Goal: Check status: Check status

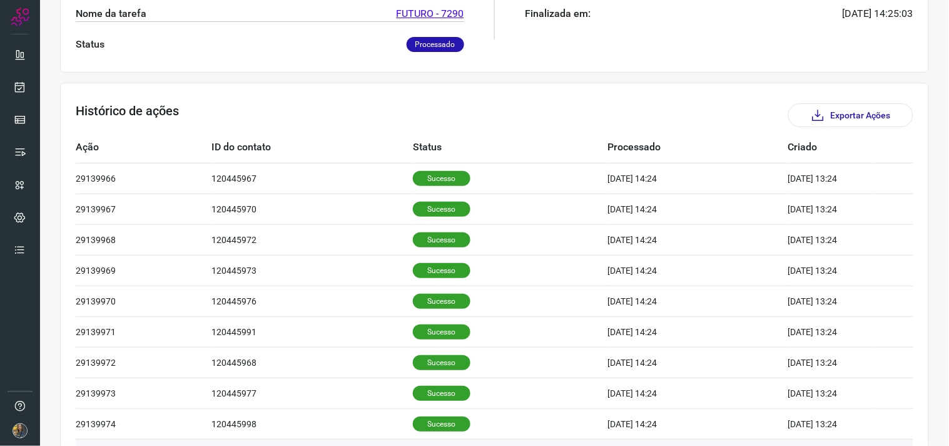
scroll to position [378, 0]
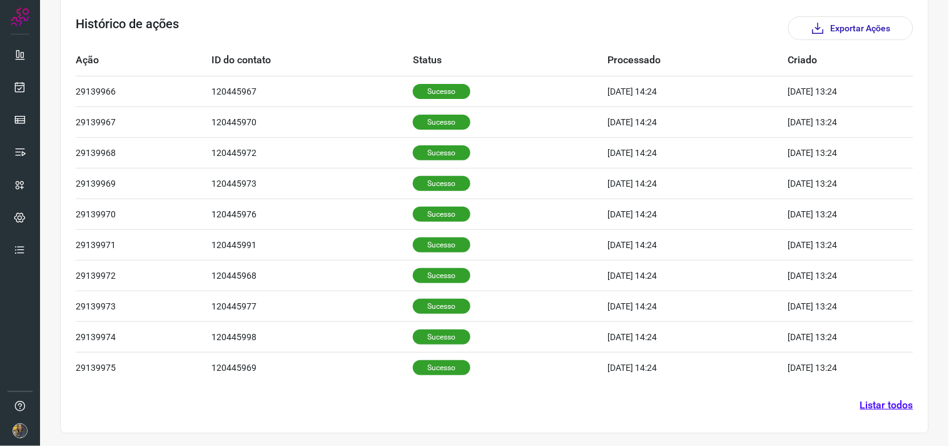
click at [861, 398] on link "Listar todos" at bounding box center [887, 404] width 53 height 15
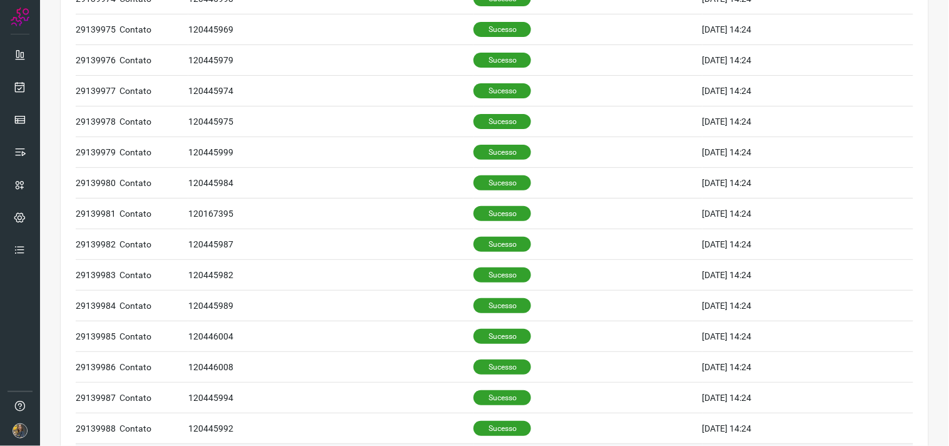
scroll to position [504, 0]
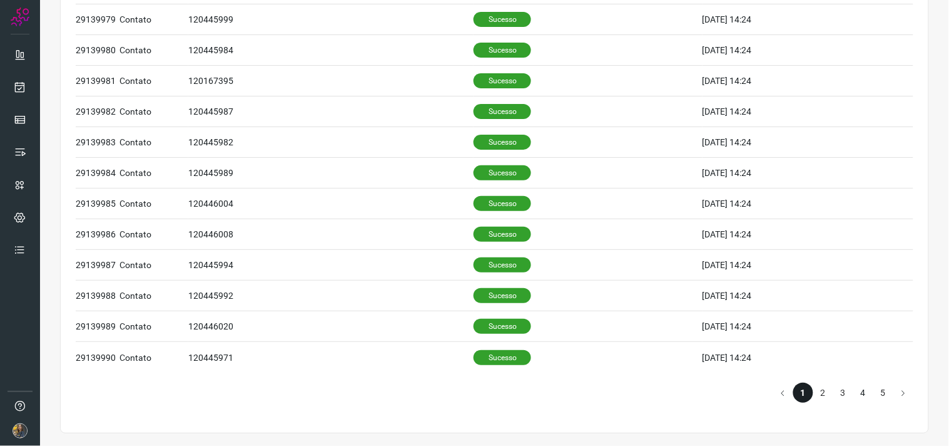
click at [861, 398] on li "4" at bounding box center [864, 392] width 20 height 20
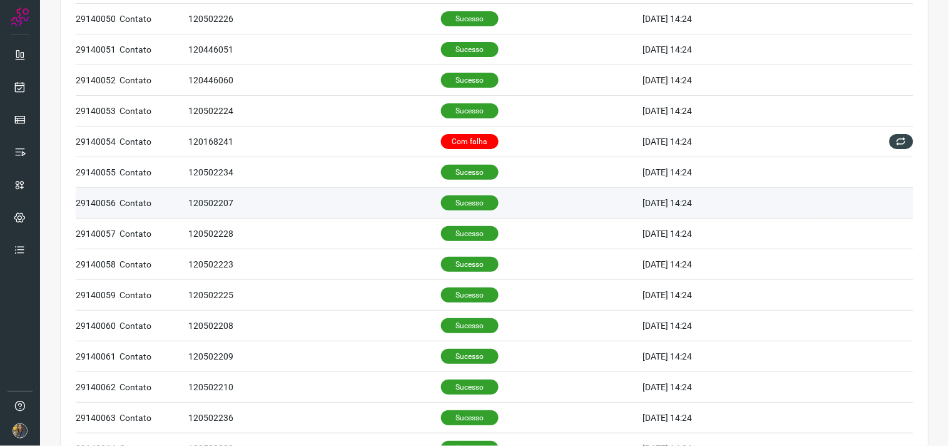
scroll to position [366, 0]
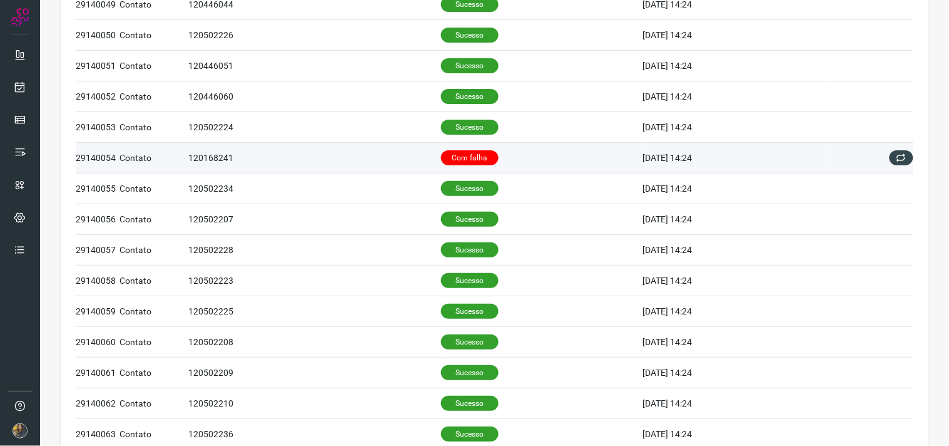
click at [506, 169] on td "Com falha" at bounding box center [542, 158] width 202 height 31
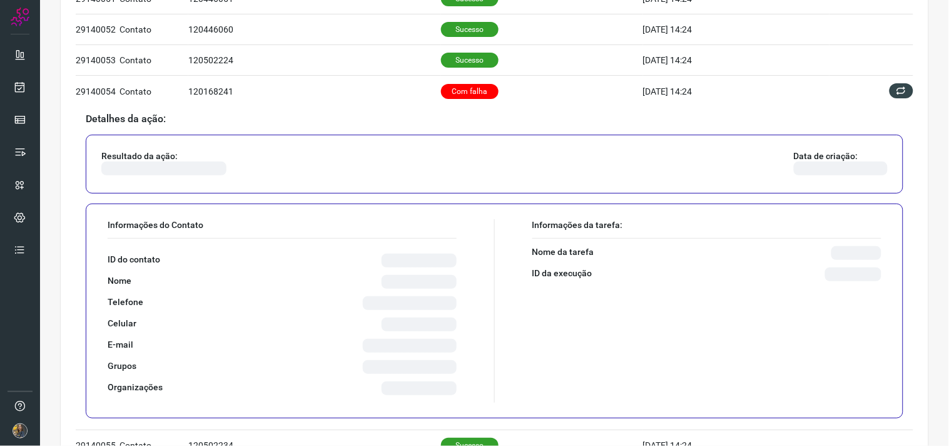
scroll to position [435, 0]
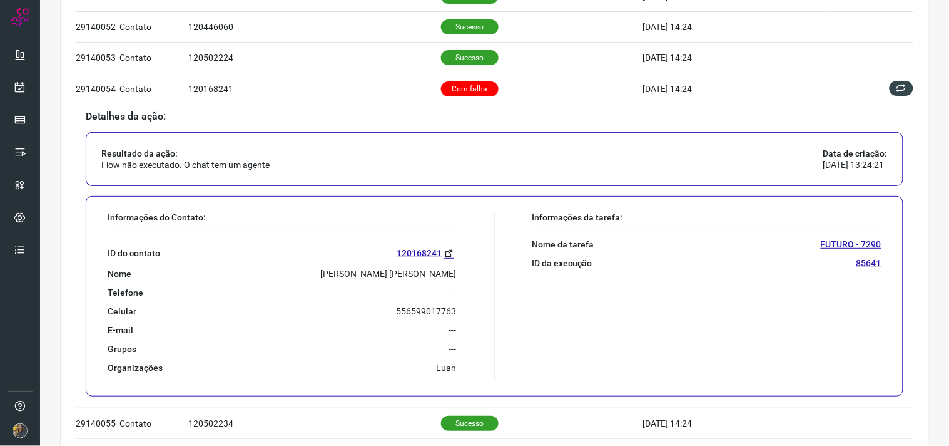
click at [330, 267] on div "ID do contato 120168241 Nome [PERSON_NAME] [PERSON_NAME] Telefone --- Celular […" at bounding box center [282, 302] width 349 height 142
copy p "[PERSON_NAME] [PERSON_NAME]"
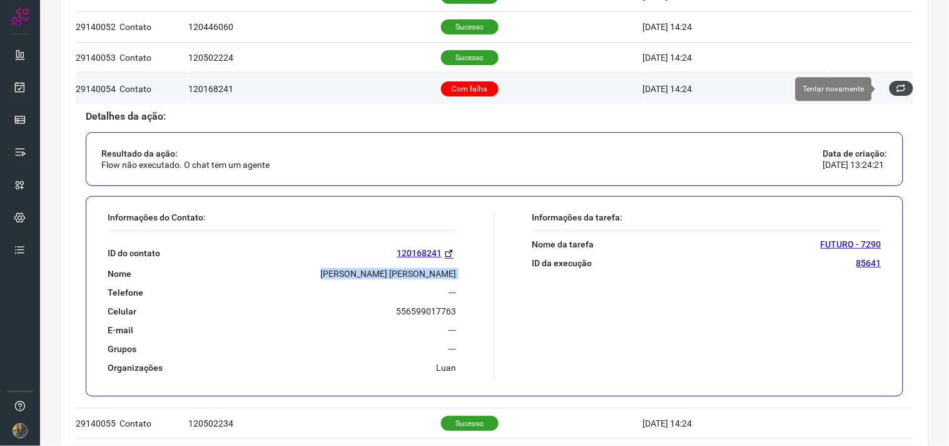
click at [897, 86] on icon at bounding box center [902, 88] width 10 height 10
click at [897, 90] on icon at bounding box center [902, 88] width 10 height 10
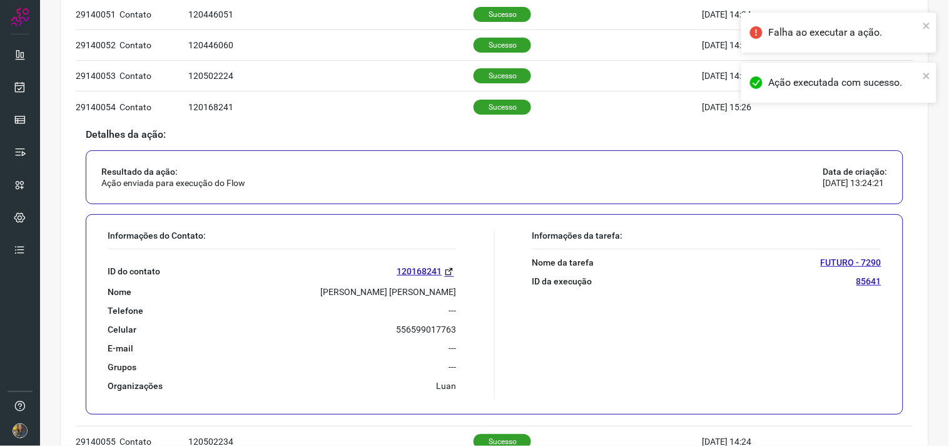
scroll to position [809, 0]
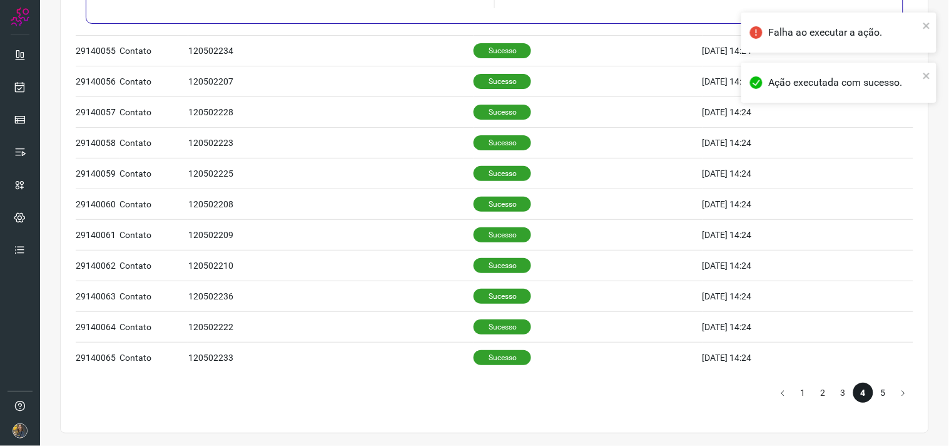
click at [878, 397] on li "5" at bounding box center [884, 392] width 20 height 20
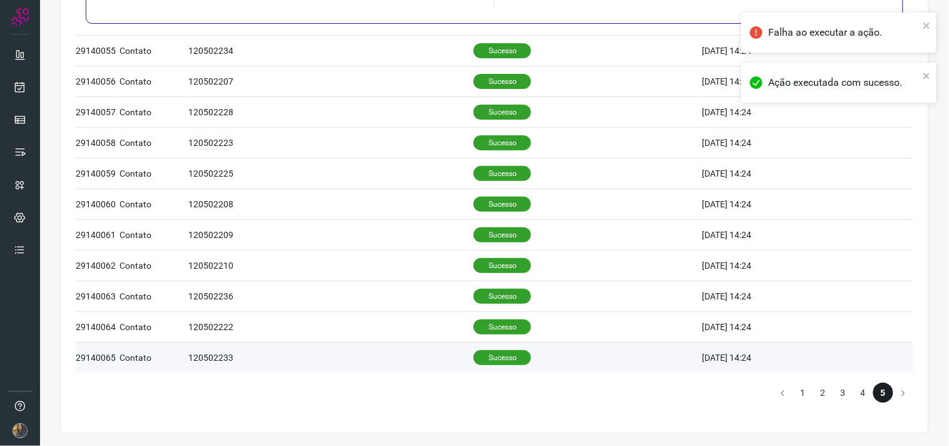
scroll to position [660, 0]
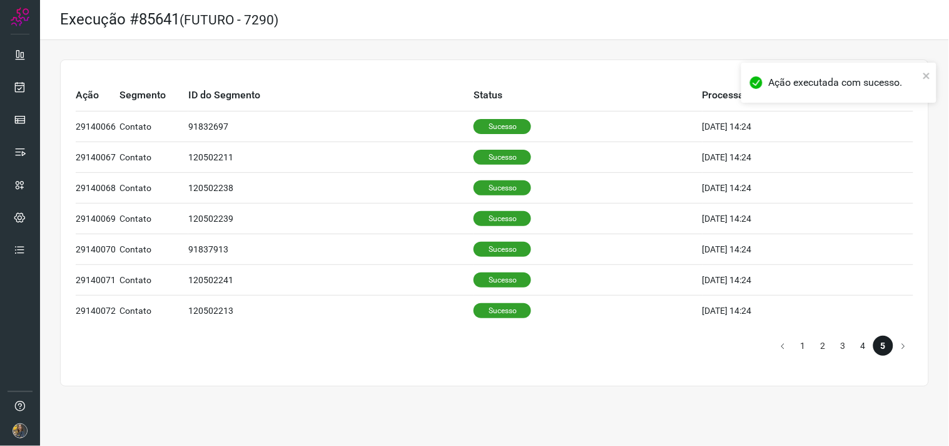
click at [856, 344] on li "4" at bounding box center [864, 345] width 20 height 20
click at [846, 344] on li "3" at bounding box center [844, 345] width 20 height 20
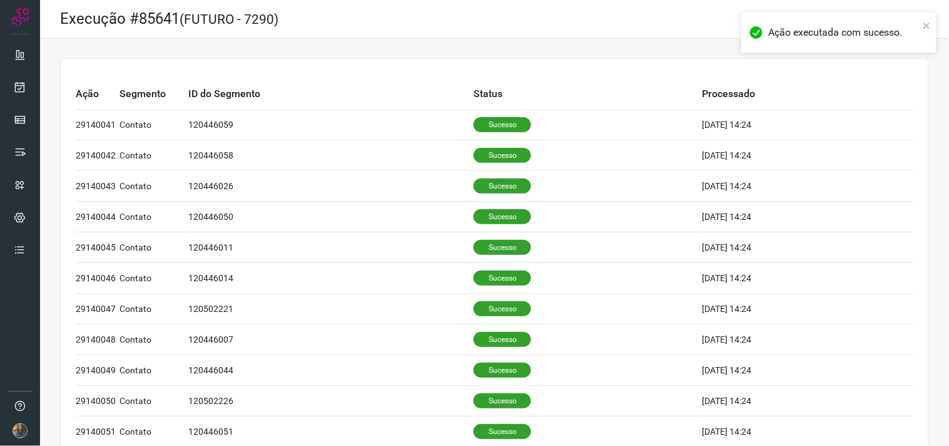
click at [842, 345] on td "[DATE] 14:24" at bounding box center [808, 339] width 211 height 31
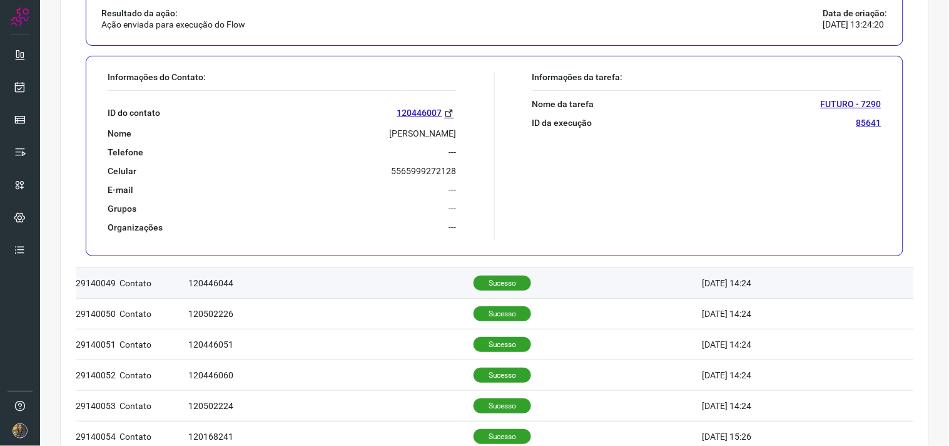
scroll to position [312, 0]
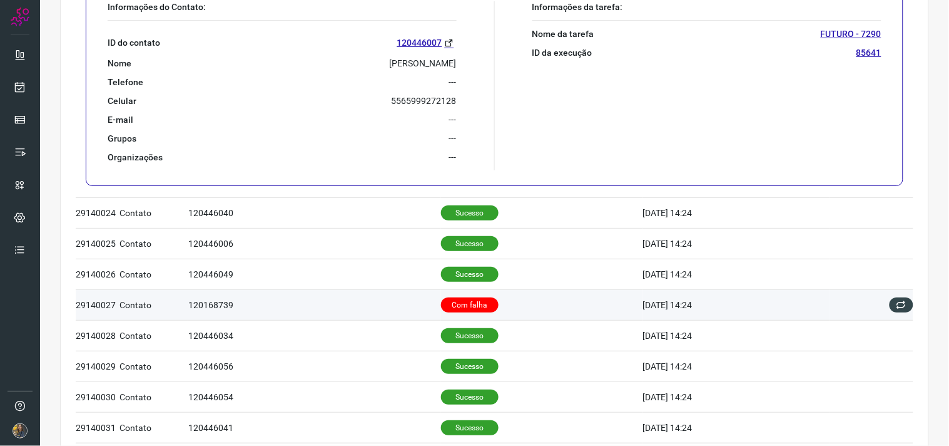
click at [516, 302] on td "Com falha" at bounding box center [542, 304] width 202 height 31
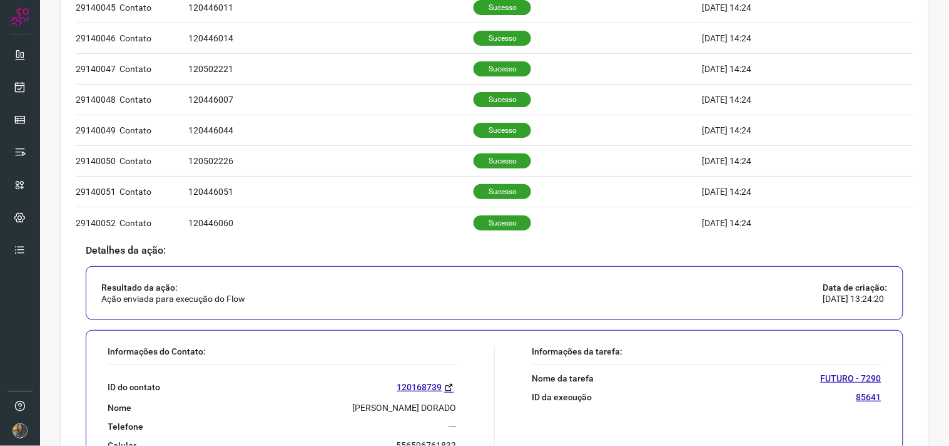
scroll to position [366, 0]
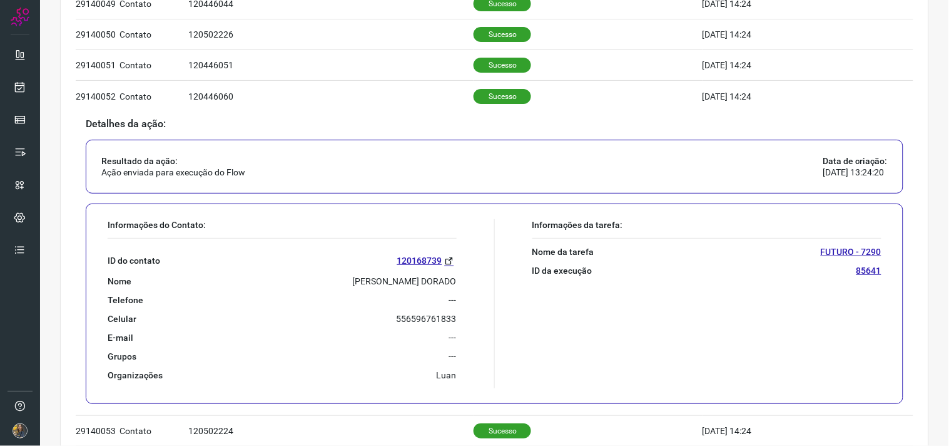
click at [353, 279] on p "[PERSON_NAME] DORADO" at bounding box center [405, 280] width 104 height 11
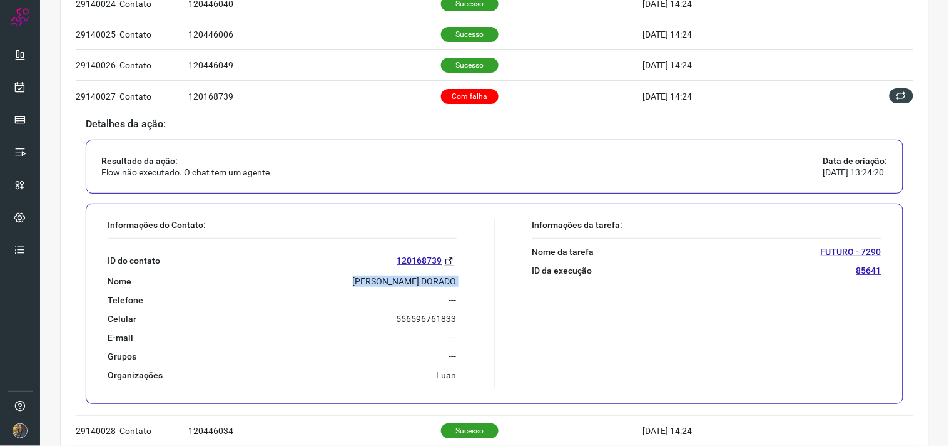
click at [353, 279] on p "[PERSON_NAME] DORADO" at bounding box center [405, 280] width 104 height 11
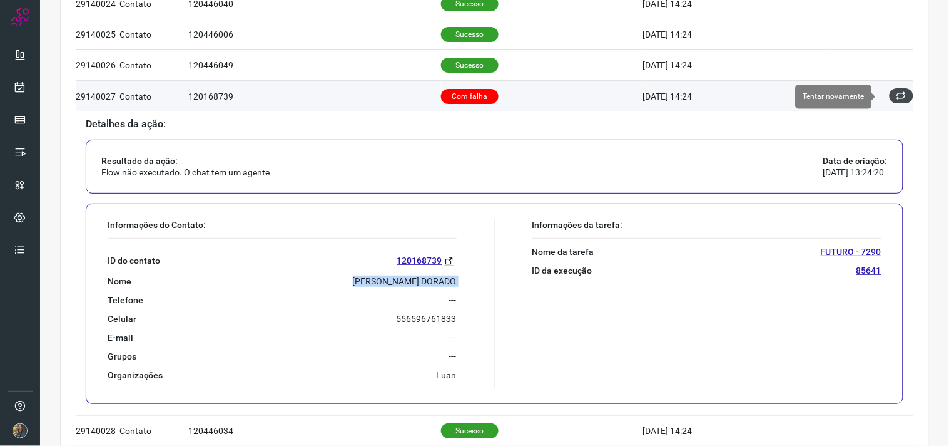
click at [897, 99] on icon at bounding box center [902, 96] width 10 height 10
click at [896, 99] on icon at bounding box center [902, 96] width 13 height 13
click at [896, 98] on icon at bounding box center [901, 96] width 11 height 11
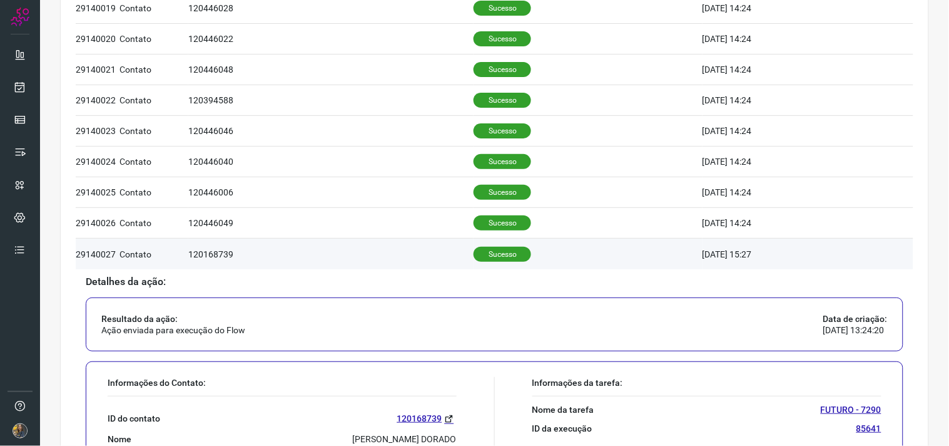
click at [576, 259] on td "Sucesso" at bounding box center [588, 253] width 228 height 31
